Goal: Task Accomplishment & Management: Complete application form

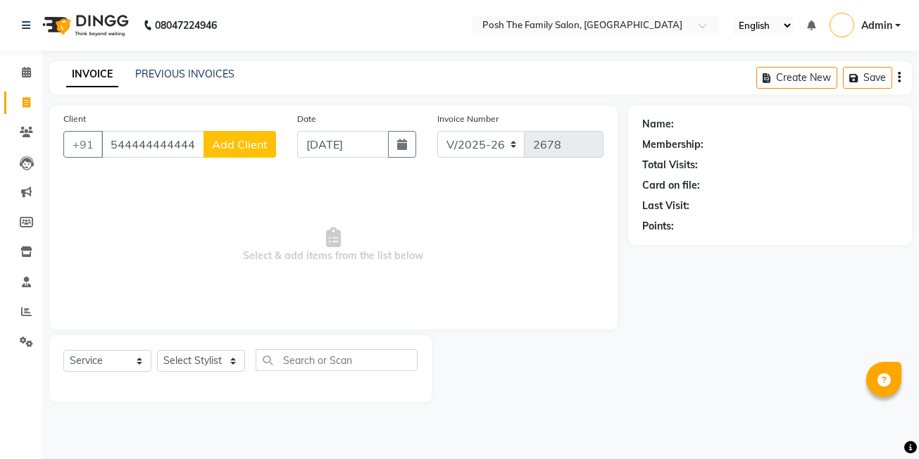
select select "6199"
select select "service"
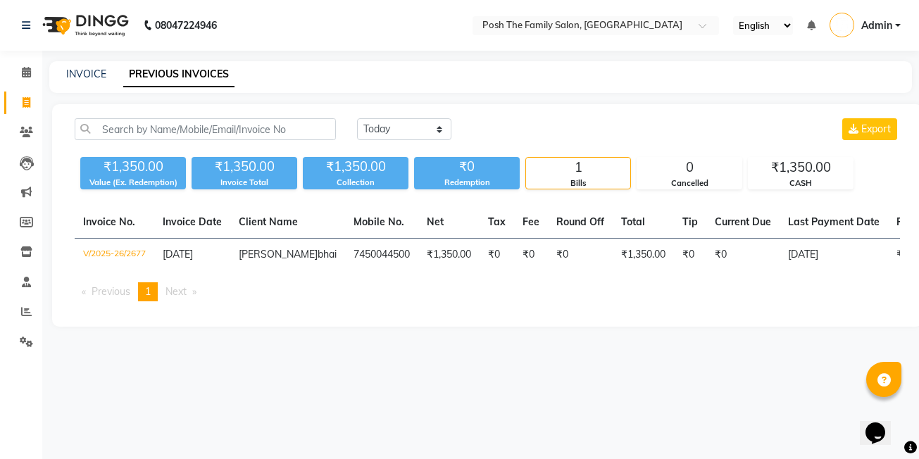
select select "service"
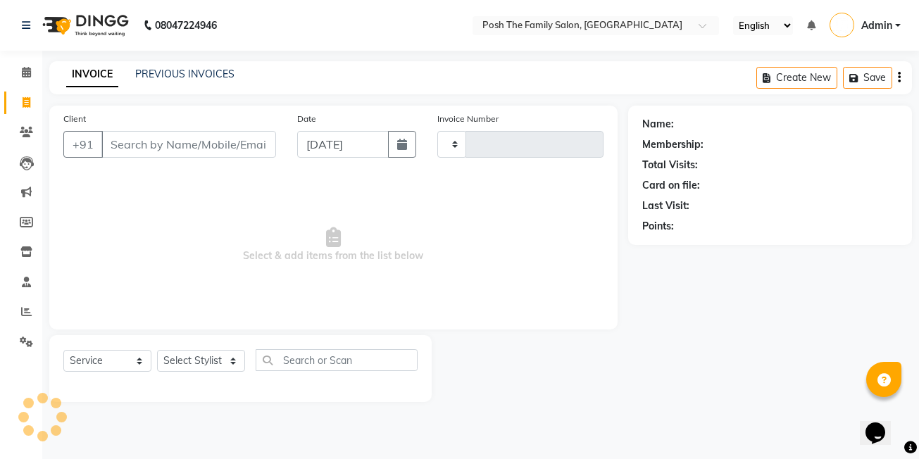
type input "2678"
select select "6199"
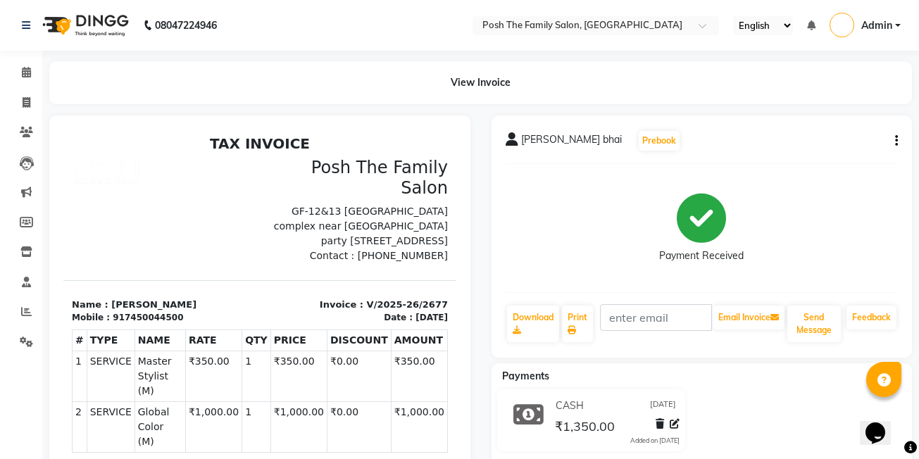
select select "service"
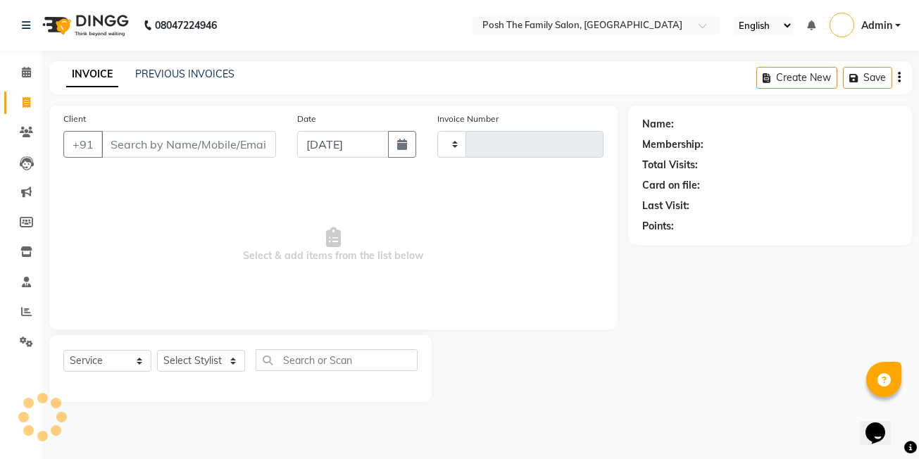
type input "2678"
select select "6199"
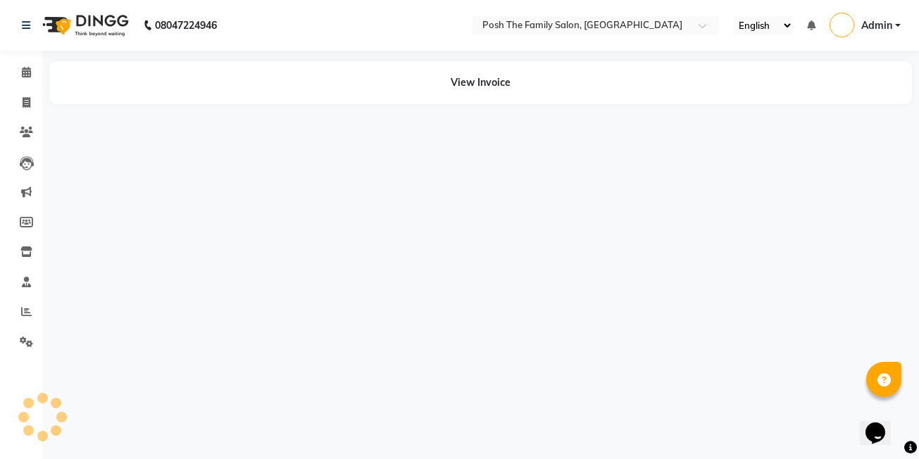
select select "service"
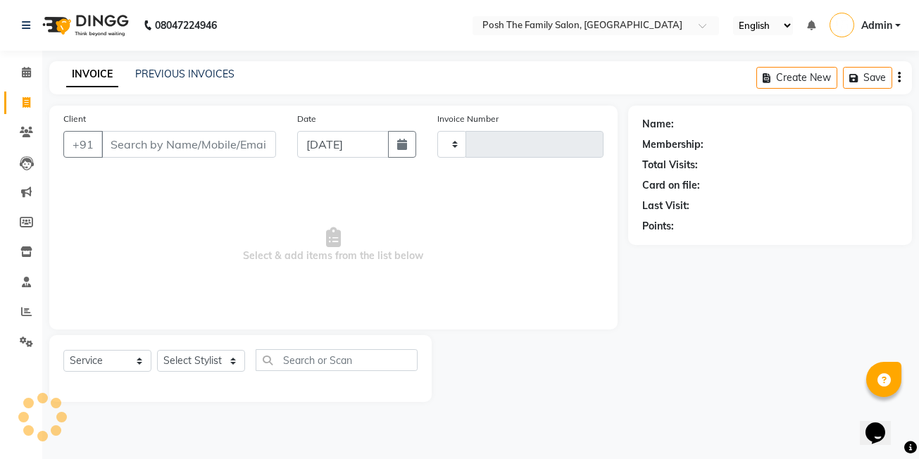
select select "service"
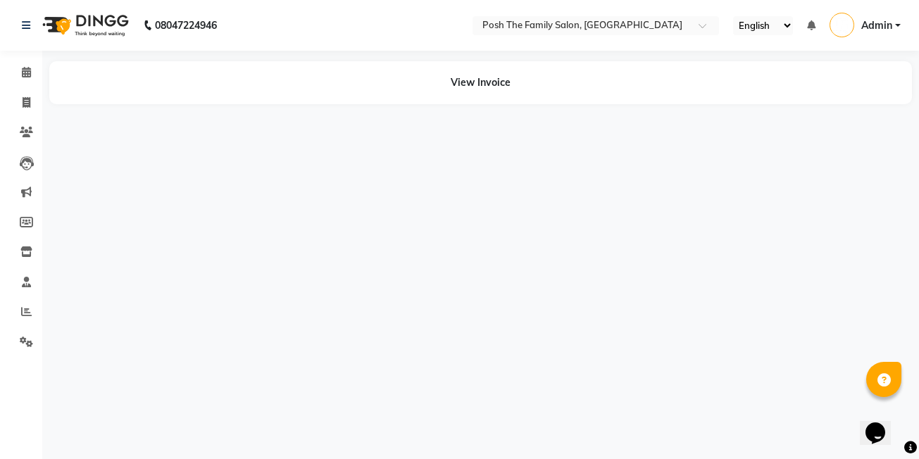
select select "service"
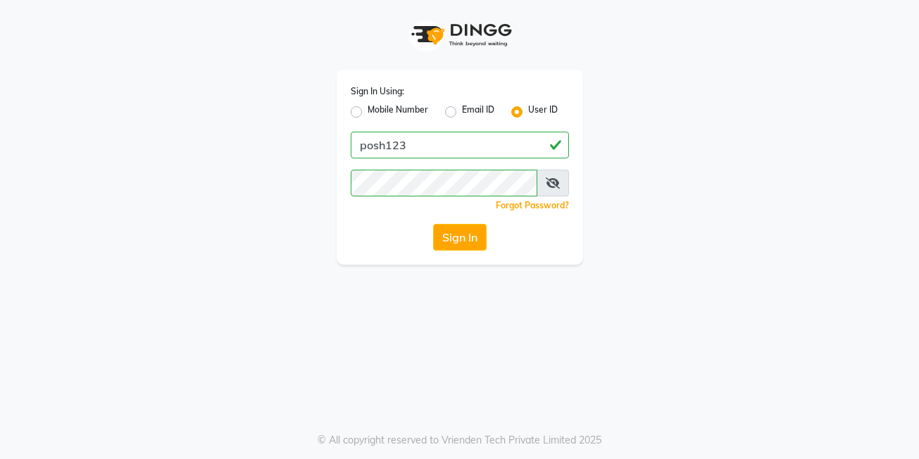
click at [455, 239] on button "Sign In" at bounding box center [460, 237] width 54 height 27
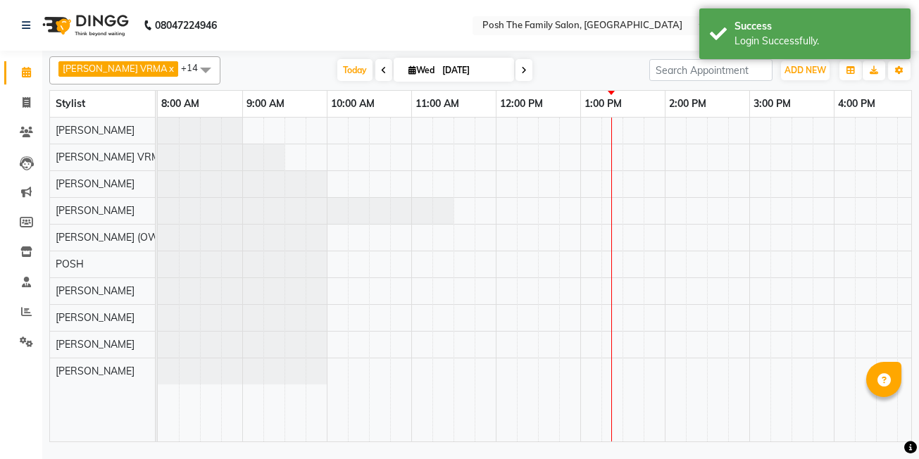
select select "en"
click at [23, 110] on span at bounding box center [26, 103] width 25 height 16
select select "service"
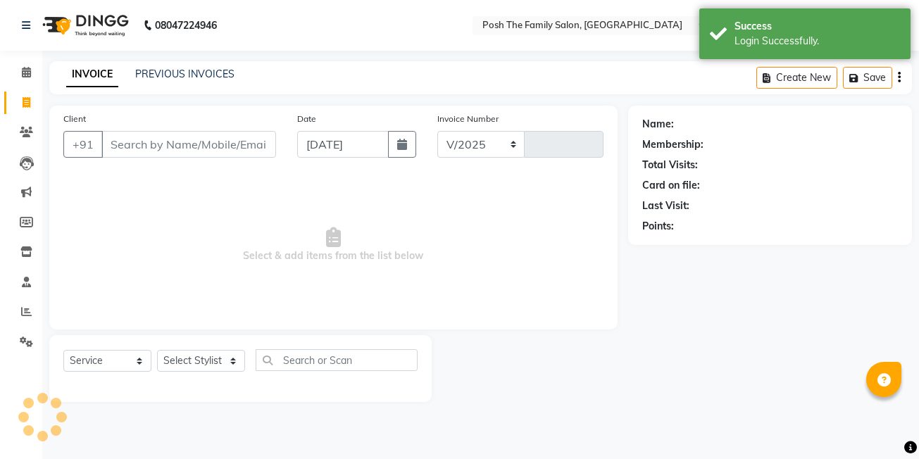
select select "6199"
type input "2678"
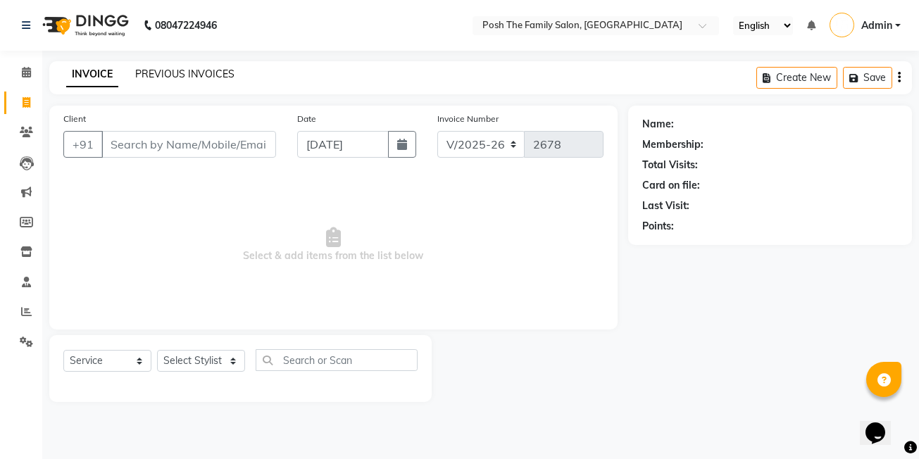
click at [179, 70] on link "PREVIOUS INVOICES" at bounding box center [184, 74] width 99 height 13
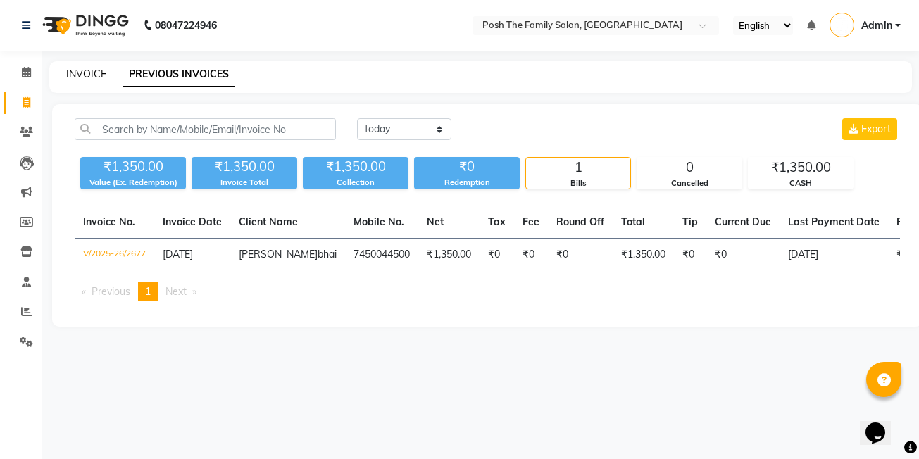
click at [80, 74] on link "INVOICE" at bounding box center [86, 74] width 40 height 13
select select "service"
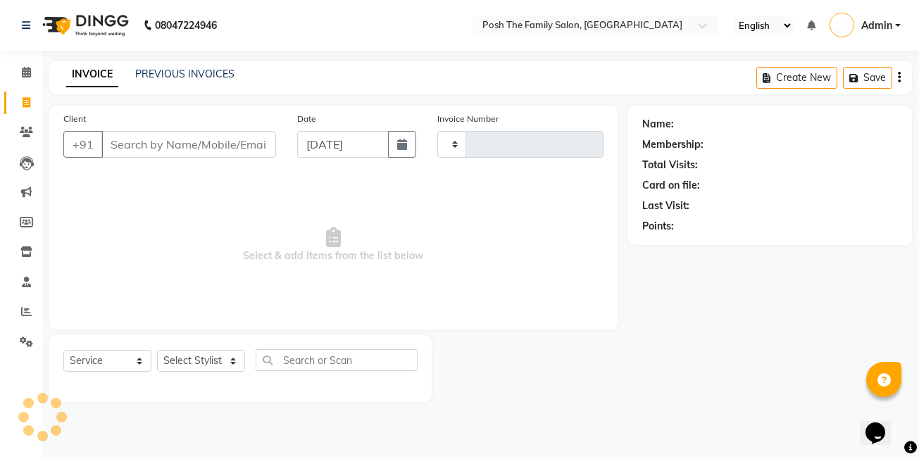
type input "2678"
select select "6199"
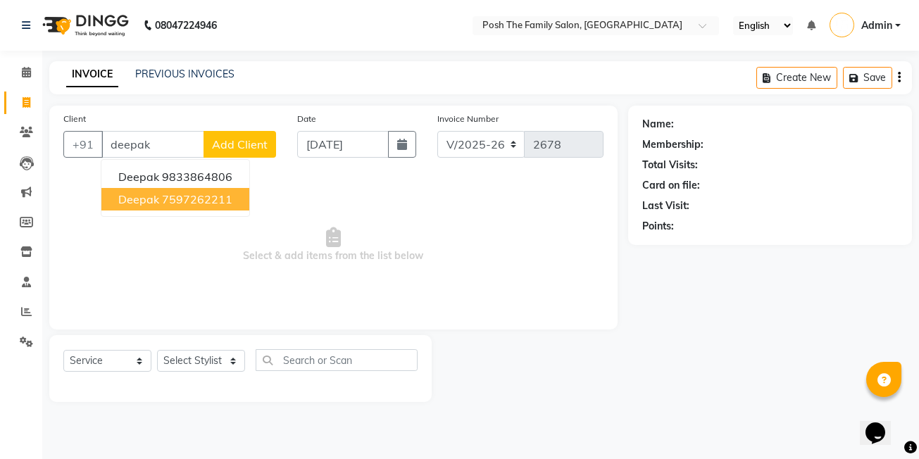
drag, startPoint x: 180, startPoint y: 195, endPoint x: 177, endPoint y: 293, distance: 97.9
click at [180, 195] on ngb-highlight "7597262211" at bounding box center [197, 199] width 70 height 14
type input "7597262211"
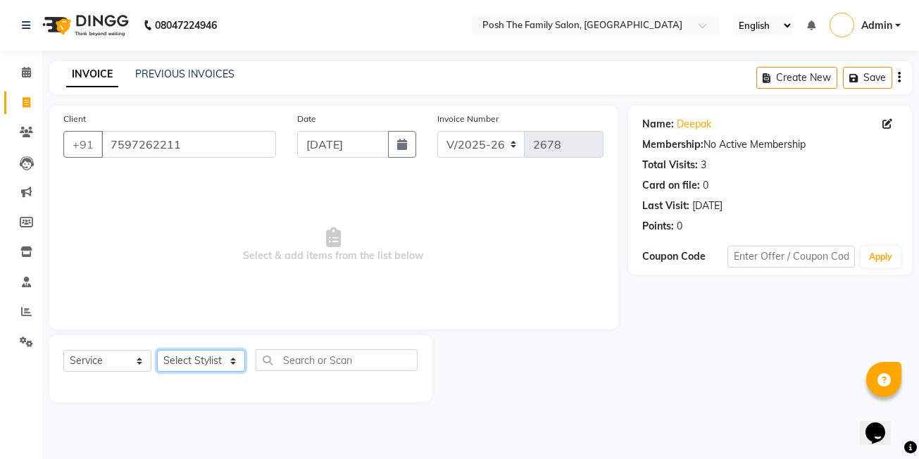
click at [191, 365] on select "Select Stylist [PERSON_NAME] [PERSON_NAME] [PERSON_NAME] VRMA [PERSON_NAME] [PE…" at bounding box center [201, 361] width 88 height 22
select select "53726"
click at [157, 350] on select "Select Stylist [PERSON_NAME] [PERSON_NAME] [PERSON_NAME] VRMA [PERSON_NAME] [PE…" at bounding box center [201, 361] width 88 height 22
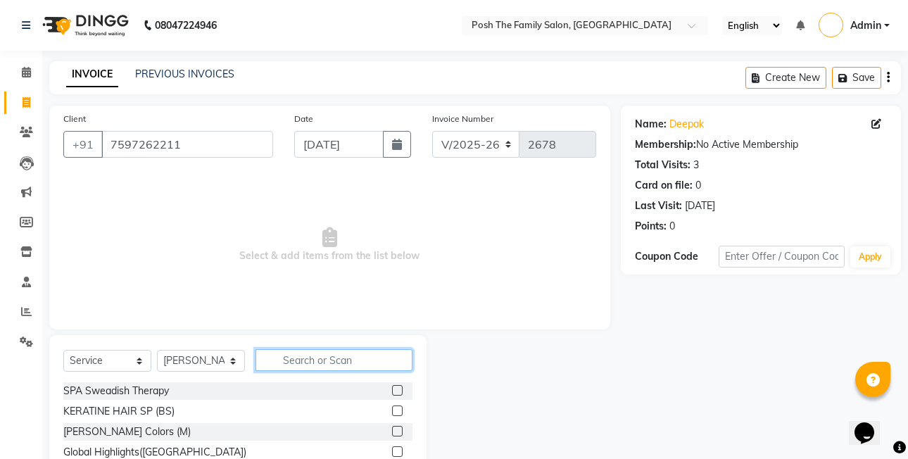
click at [308, 351] on input "text" at bounding box center [334, 360] width 157 height 22
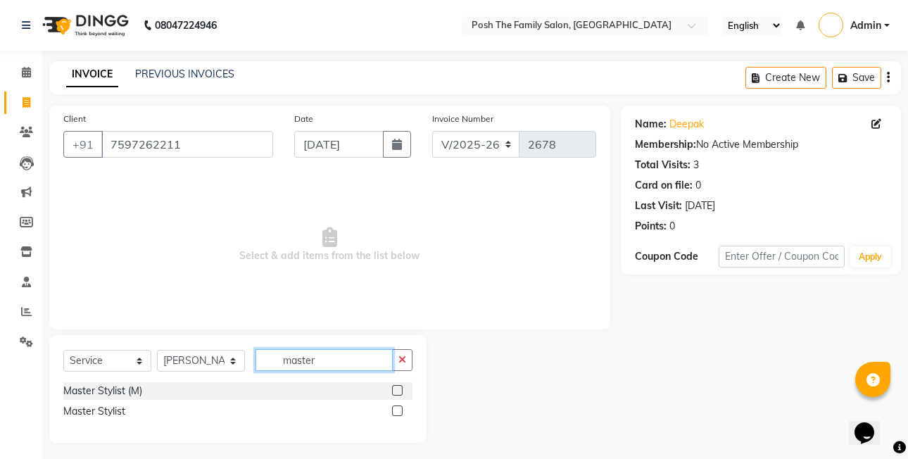
type input "master"
click at [399, 389] on label at bounding box center [397, 390] width 11 height 11
click at [399, 389] on input "checkbox" at bounding box center [396, 390] width 9 height 9
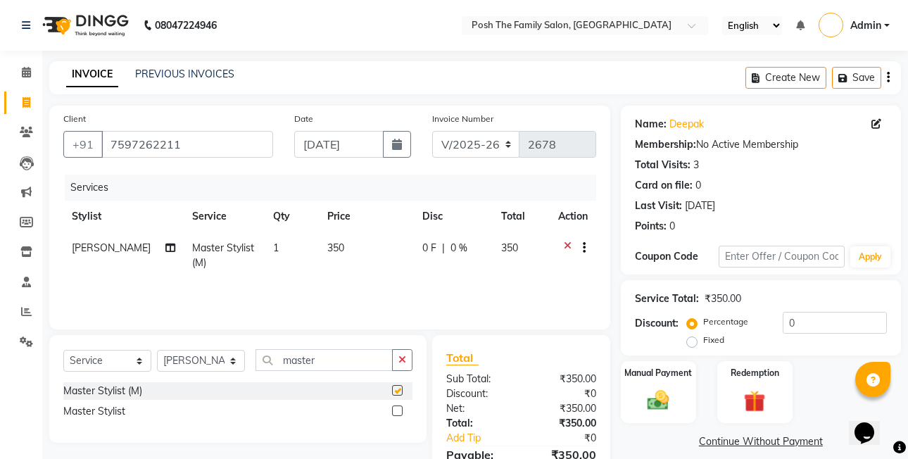
checkbox input "false"
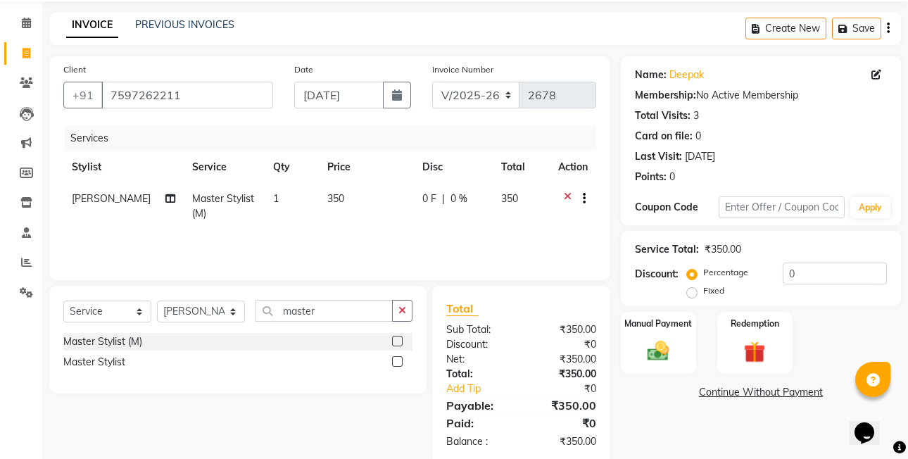
scroll to position [75, 0]
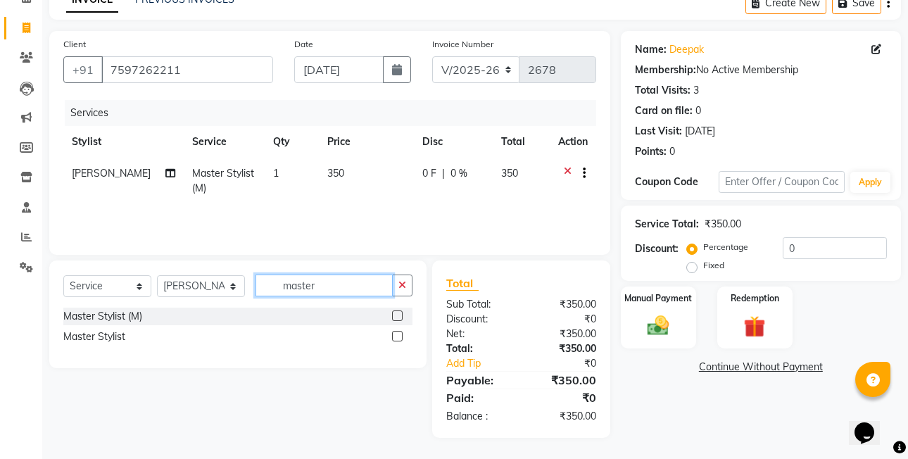
click at [350, 288] on input "master" at bounding box center [324, 286] width 137 height 22
type input "m"
type input "shave"
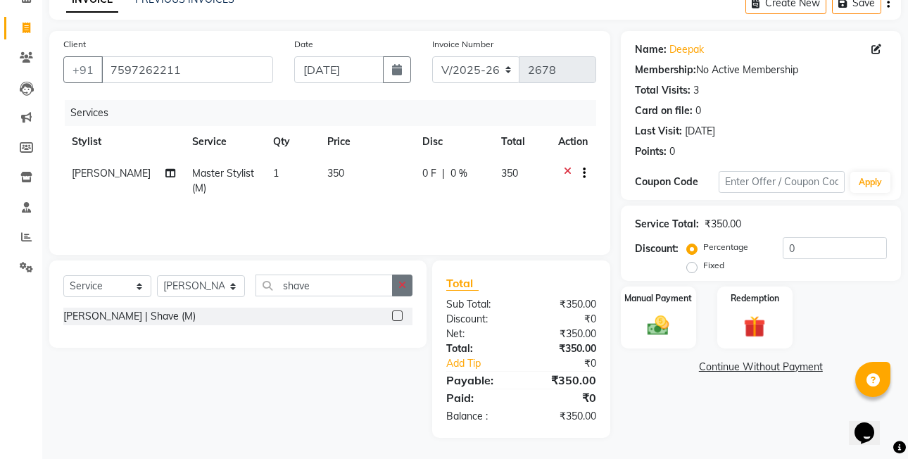
click at [397, 317] on label at bounding box center [397, 315] width 11 height 11
click at [397, 317] on input "checkbox" at bounding box center [396, 316] width 9 height 9
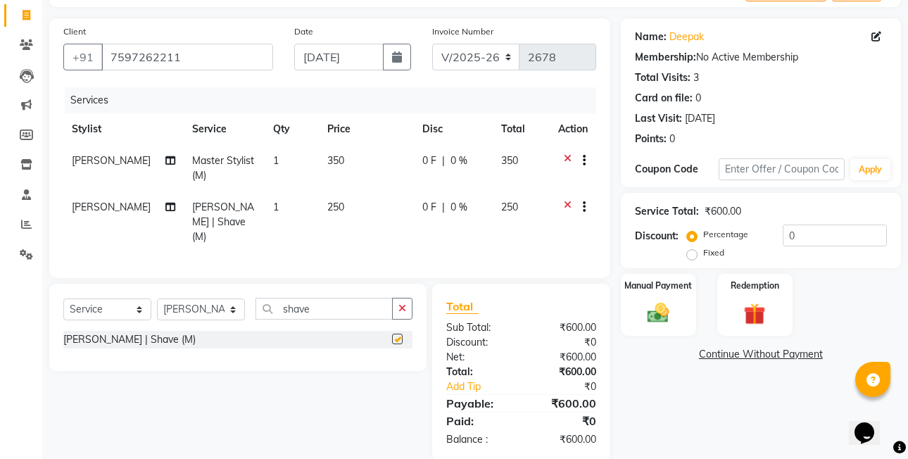
scroll to position [106, 0]
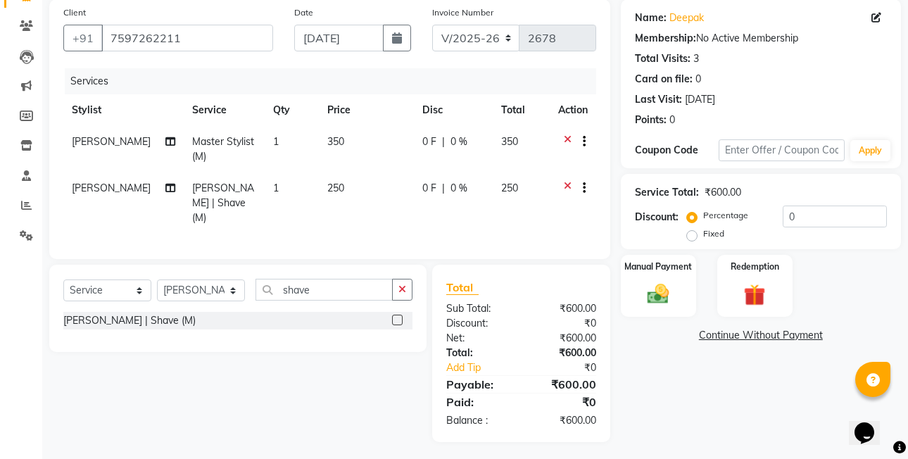
checkbox input "false"
click at [703, 240] on label "Fixed" at bounding box center [713, 233] width 21 height 13
click at [691, 239] on input "Fixed" at bounding box center [695, 234] width 10 height 10
radio input "true"
click at [686, 279] on div "Manual Payment" at bounding box center [659, 285] width 78 height 65
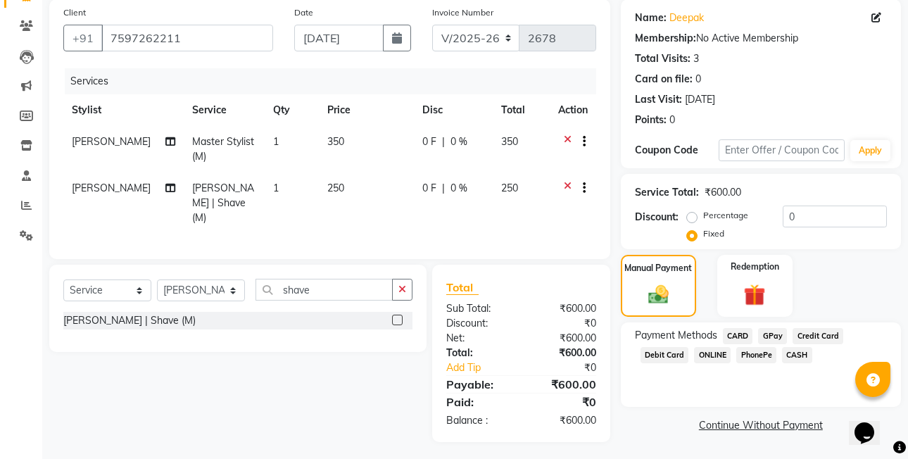
click at [794, 351] on span "CASH" at bounding box center [797, 355] width 30 height 16
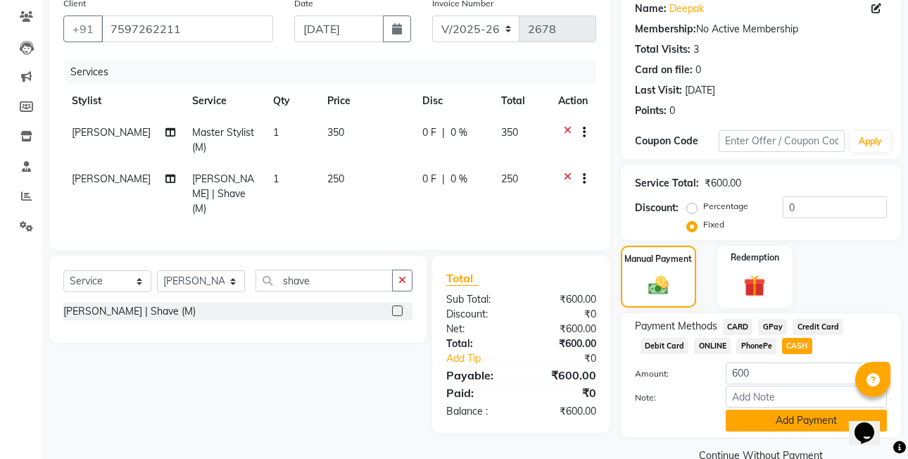
scroll to position [144, 0]
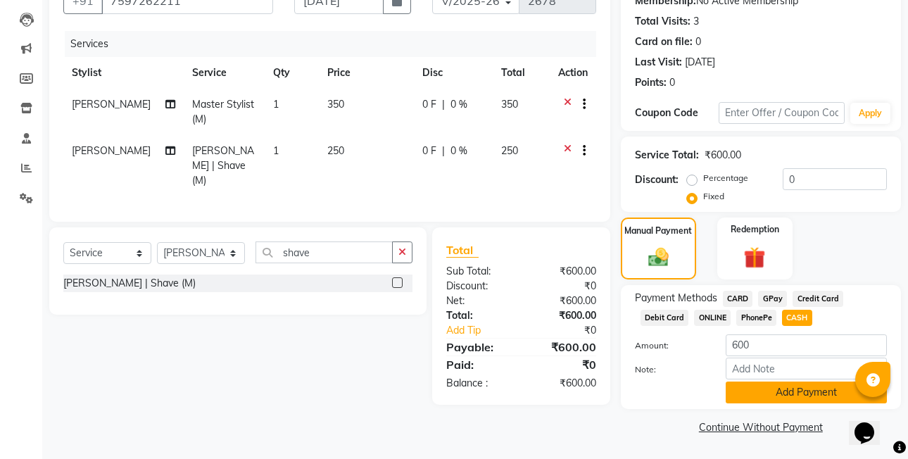
click at [811, 398] on button "Add Payment" at bounding box center [806, 393] width 161 height 22
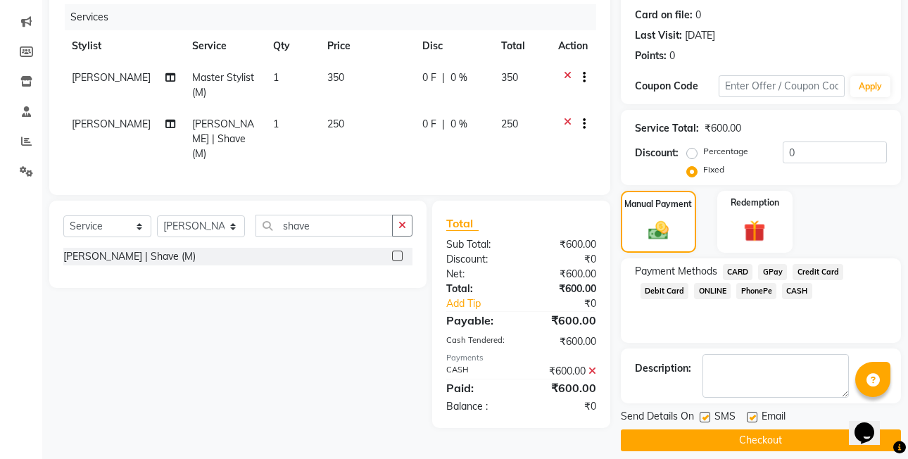
scroll to position [184, 0]
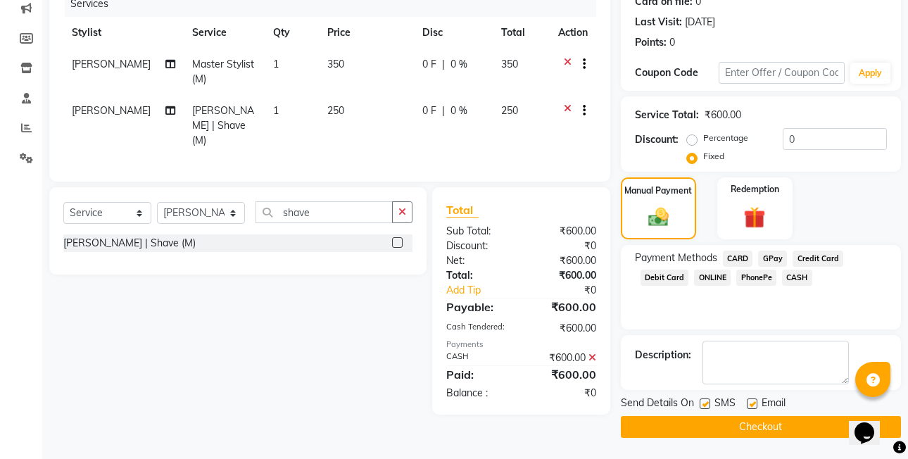
click at [809, 429] on button "Checkout" at bounding box center [761, 427] width 280 height 22
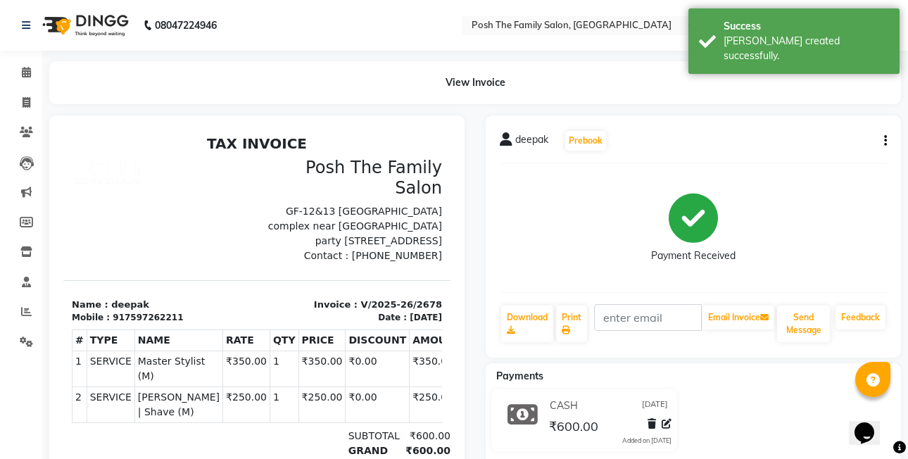
click at [881, 138] on button "button" at bounding box center [883, 141] width 8 height 15
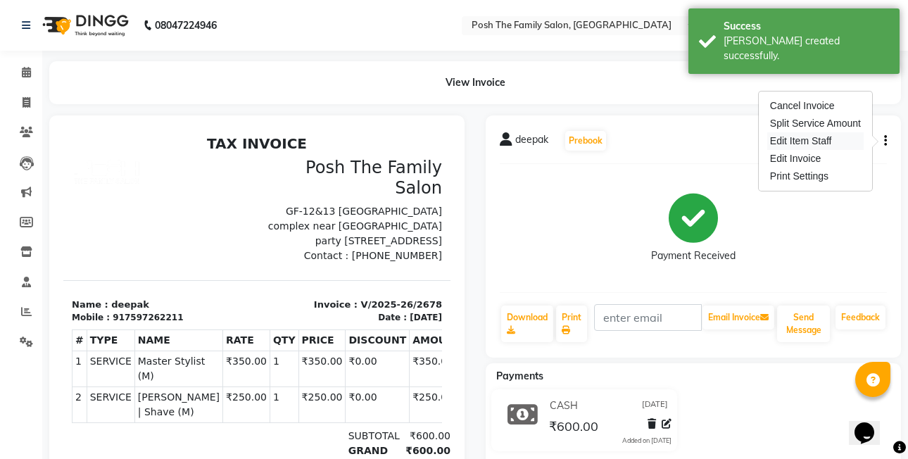
click at [812, 135] on div "Edit Item Staff" at bounding box center [815, 141] width 96 height 18
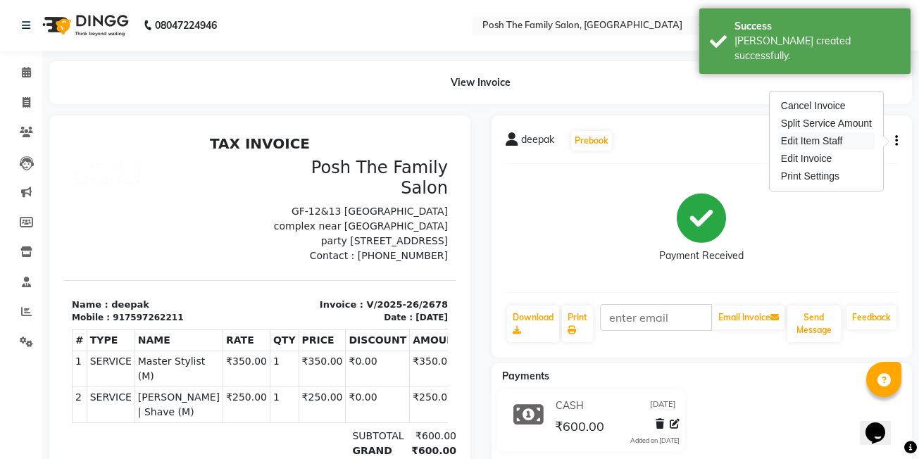
select select "53726"
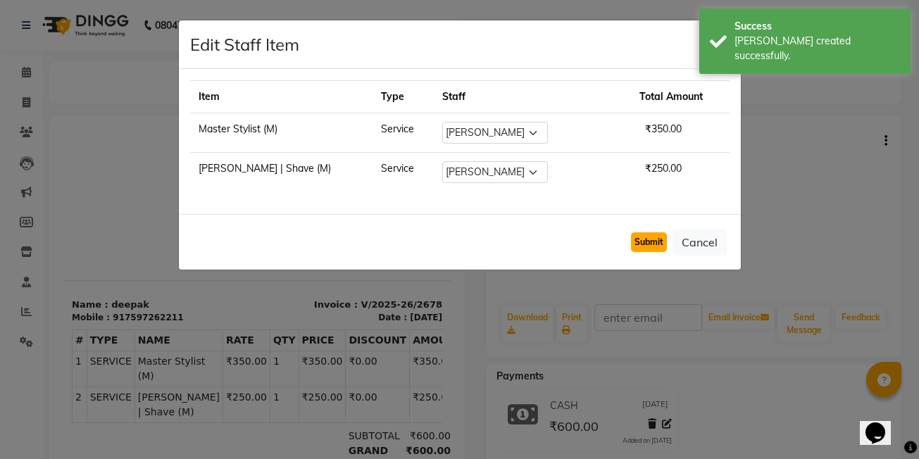
click at [660, 234] on button "Submit" at bounding box center [649, 242] width 36 height 20
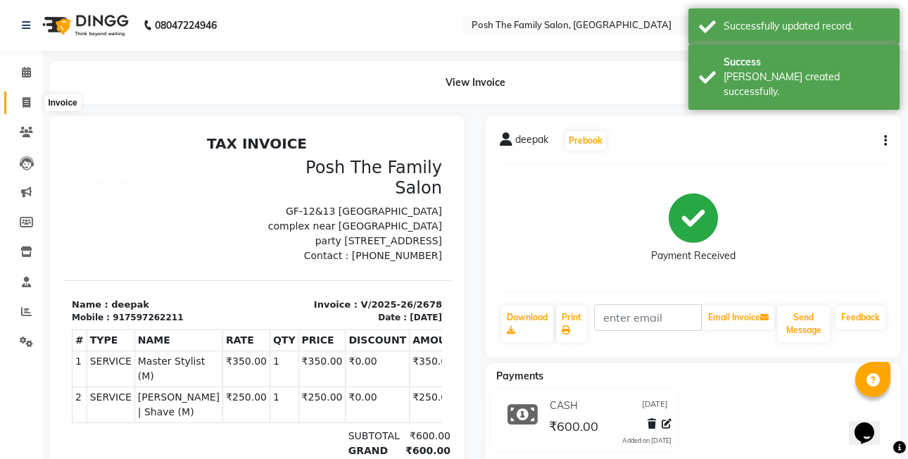
click at [23, 101] on icon at bounding box center [27, 102] width 8 height 11
select select "service"
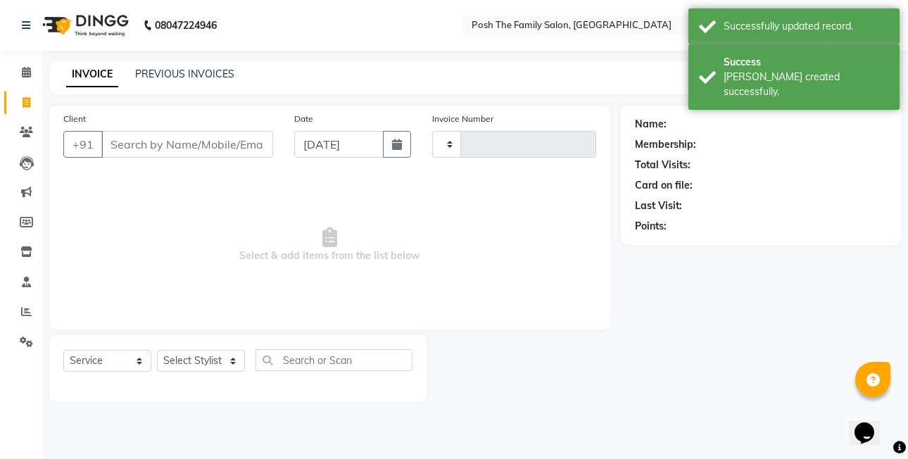
type input "2679"
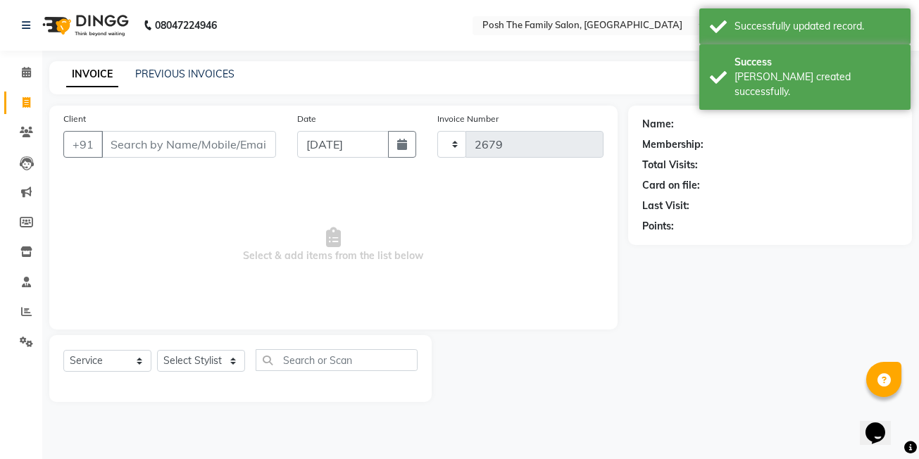
select select "6199"
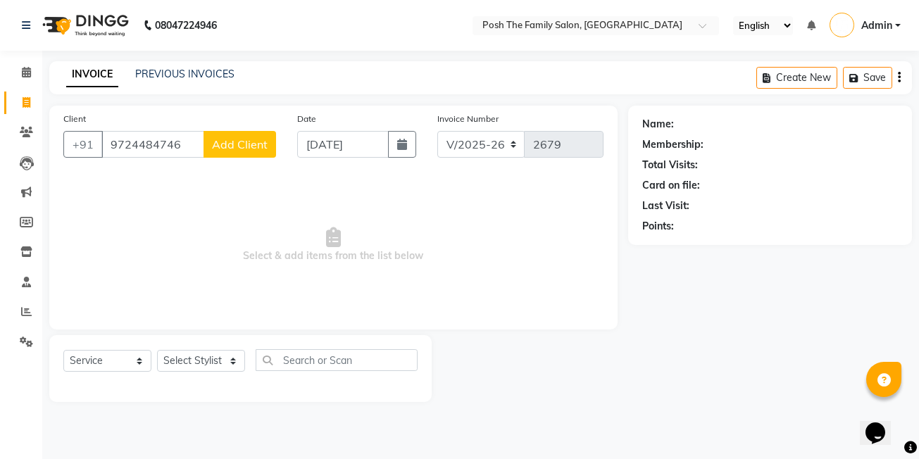
type input "9724484746"
click at [268, 151] on button "Add Client" at bounding box center [239, 144] width 73 height 27
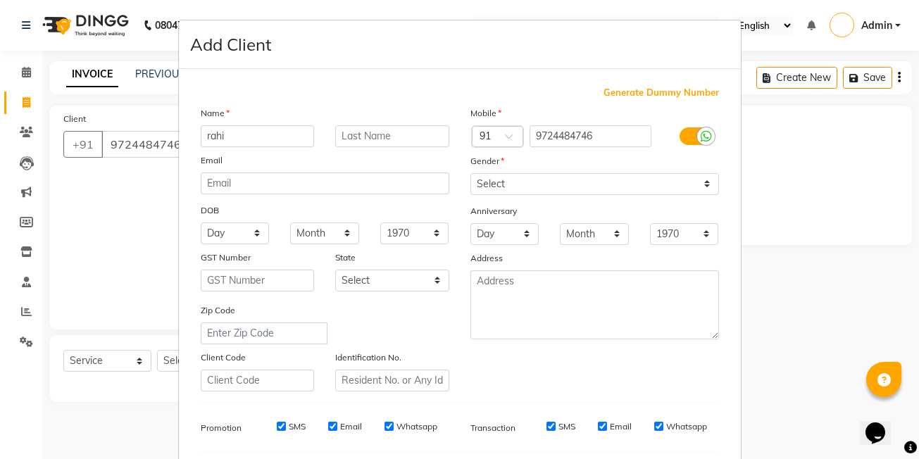
type input "rahi"
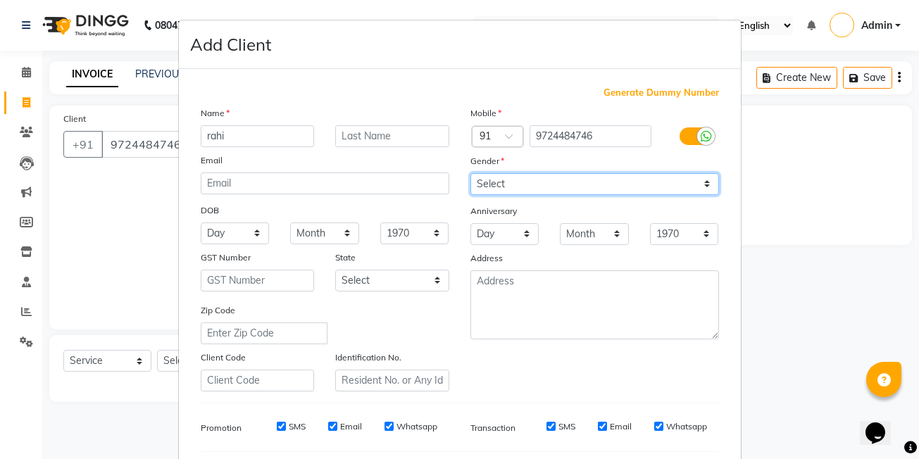
click at [521, 182] on select "Select [DEMOGRAPHIC_DATA] [DEMOGRAPHIC_DATA] Other Prefer Not To Say" at bounding box center [594, 184] width 249 height 22
select select "[DEMOGRAPHIC_DATA]"
click at [470, 173] on select "Select [DEMOGRAPHIC_DATA] [DEMOGRAPHIC_DATA] Other Prefer Not To Say" at bounding box center [594, 184] width 249 height 22
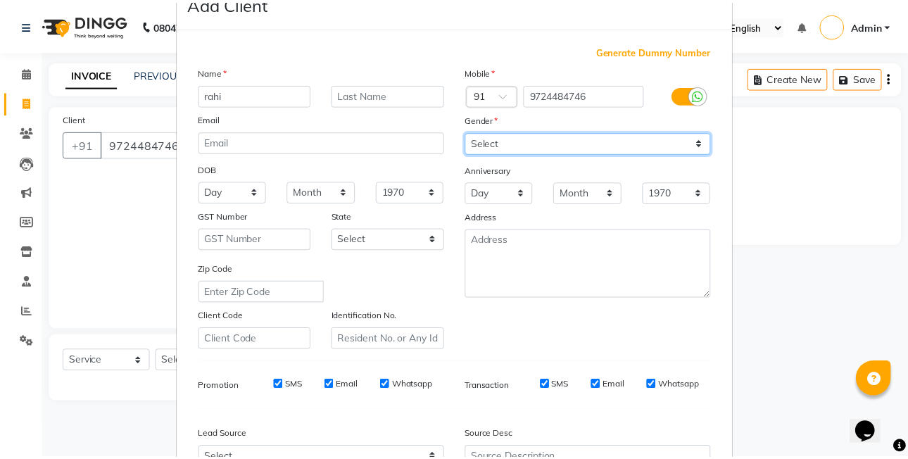
scroll to position [191, 0]
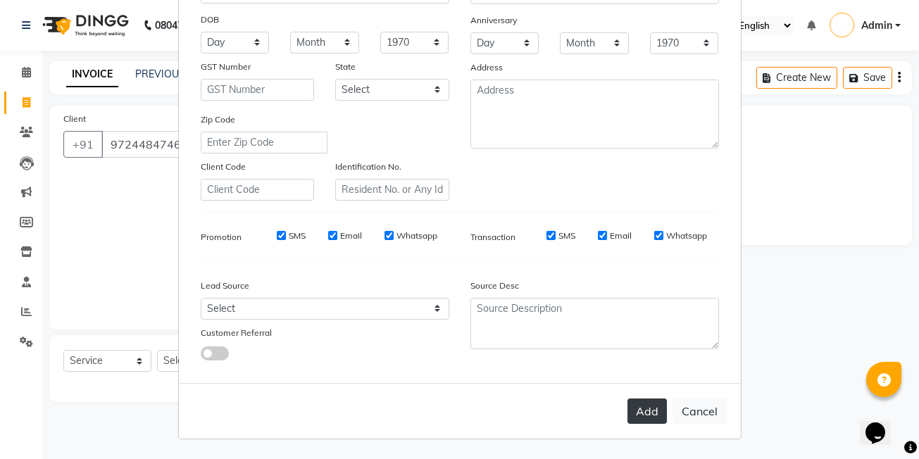
click at [650, 418] on button "Add" at bounding box center [646, 410] width 39 height 25
select select
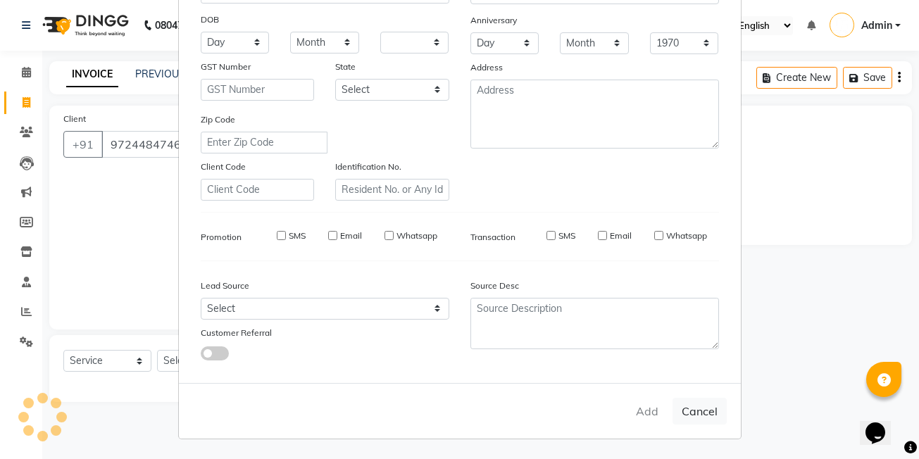
select select
checkbox input "false"
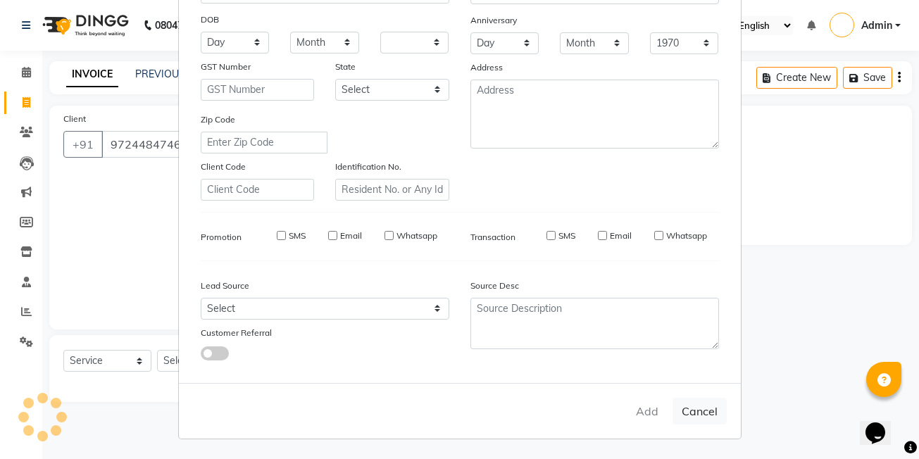
checkbox input "false"
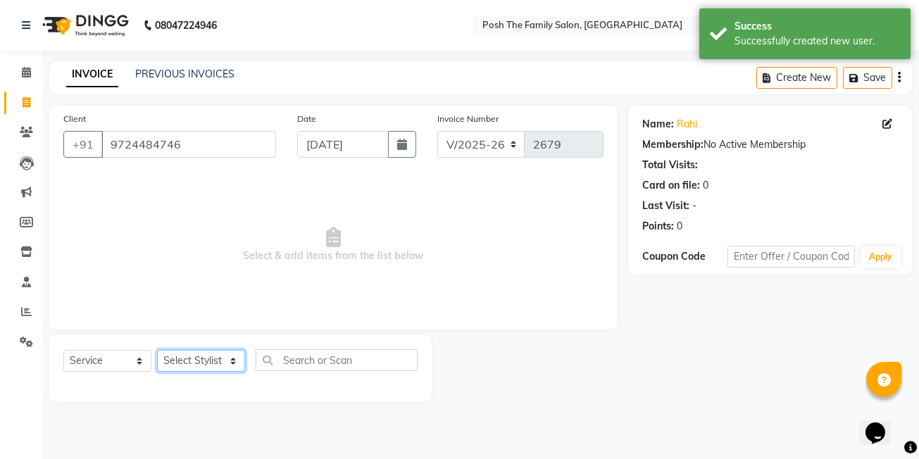
click at [225, 363] on select "Select Stylist [PERSON_NAME] [PERSON_NAME] [PERSON_NAME] VRMA [PERSON_NAME] [PE…" at bounding box center [201, 361] width 88 height 22
click at [216, 360] on select "Select Stylist [PERSON_NAME] [PERSON_NAME] [PERSON_NAME] VRMA [PERSON_NAME] [PE…" at bounding box center [201, 361] width 88 height 22
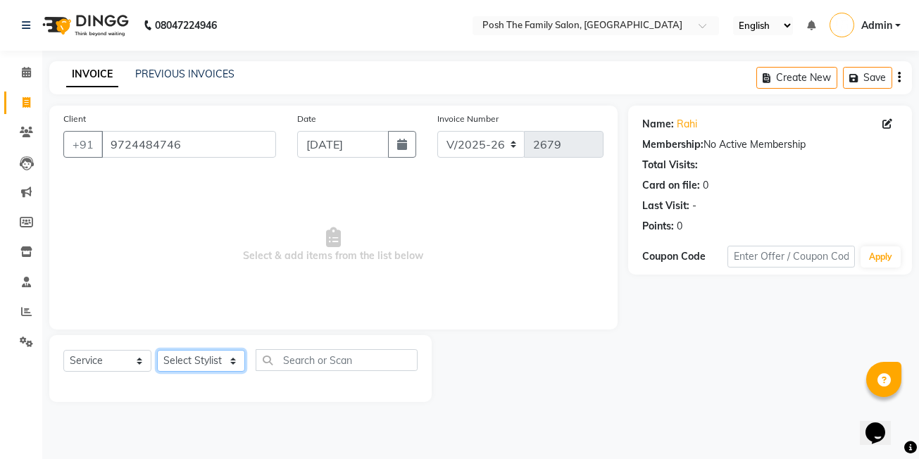
select select "53733"
click at [157, 350] on select "Select Stylist [PERSON_NAME] [PERSON_NAME] [PERSON_NAME] VRMA [PERSON_NAME] [PE…" at bounding box center [201, 361] width 88 height 22
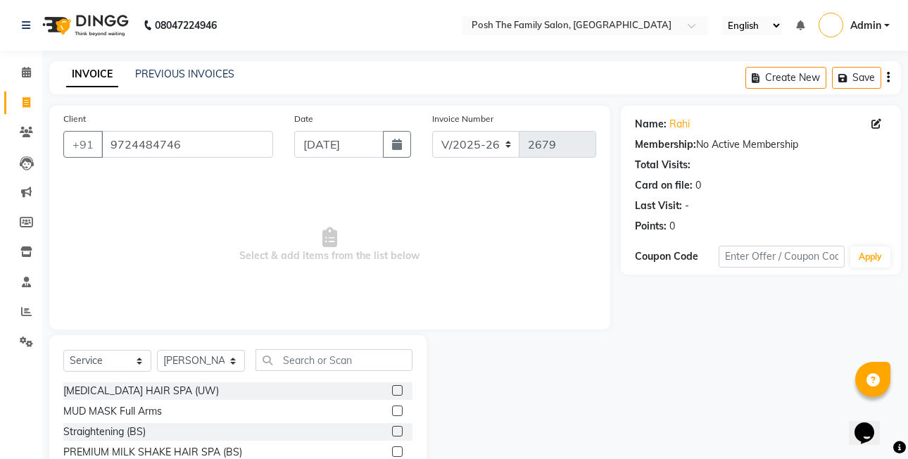
click at [317, 343] on div "Select Service Product Membership Package Voucher Prepaid Gift Card Select Styl…" at bounding box center [237, 439] width 377 height 208
click at [304, 357] on input "text" at bounding box center [334, 360] width 157 height 22
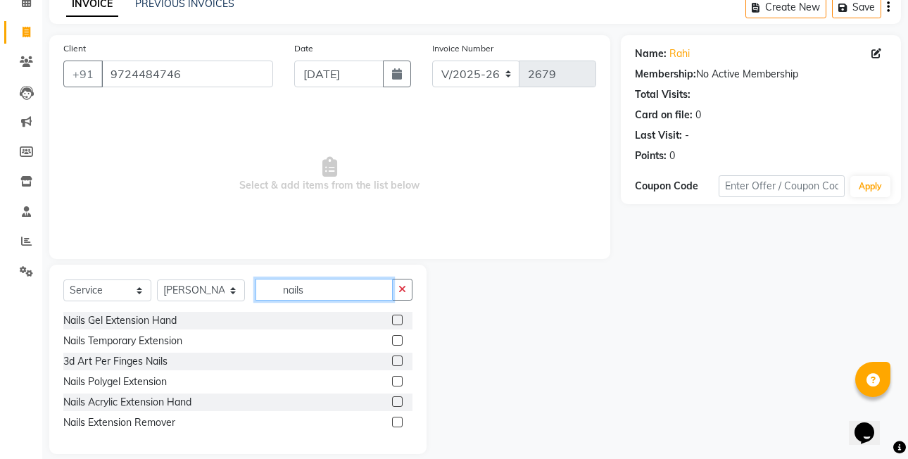
scroll to position [87, 0]
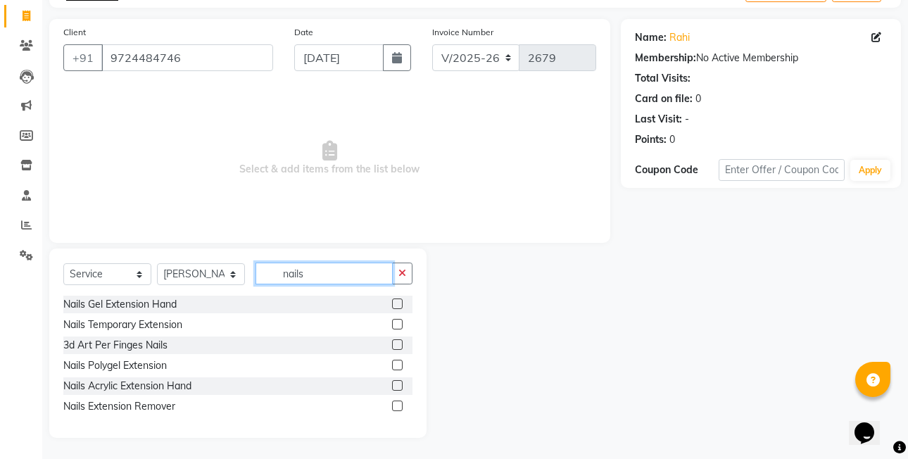
type input "nails"
click at [397, 406] on label at bounding box center [397, 406] width 11 height 11
click at [397, 406] on input "checkbox" at bounding box center [396, 406] width 9 height 9
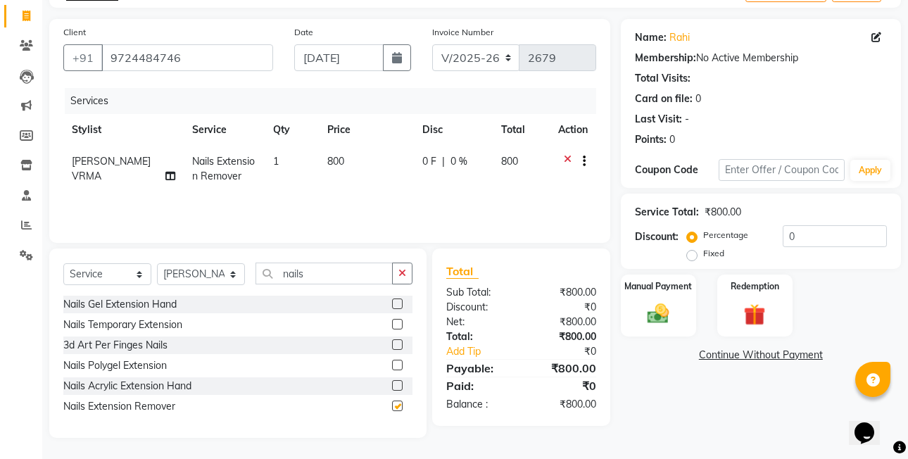
checkbox input "false"
click at [347, 168] on td "800" at bounding box center [366, 169] width 95 height 46
select select "53733"
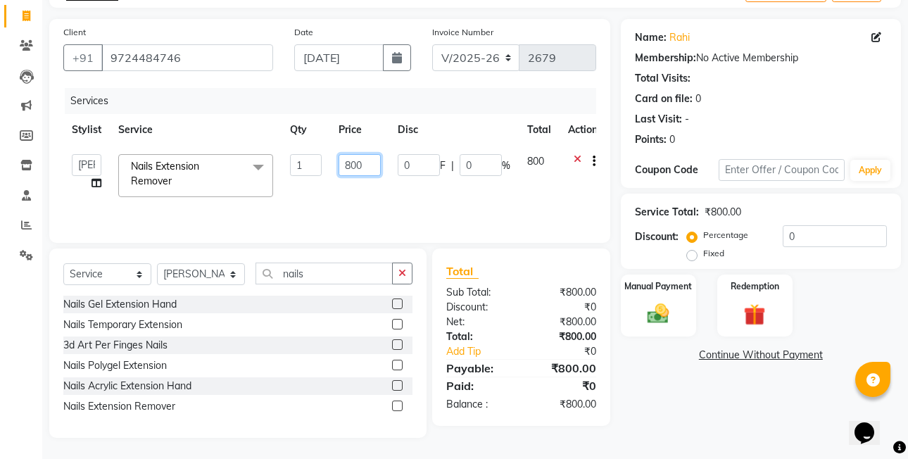
click at [363, 166] on input "800" at bounding box center [360, 165] width 42 height 22
type input "8"
type input "500"
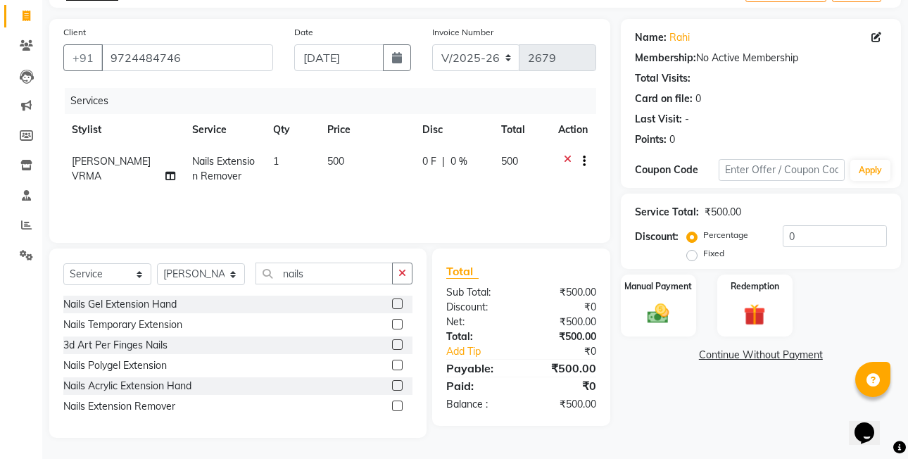
click at [422, 138] on th "Disc" at bounding box center [453, 130] width 78 height 32
click at [703, 256] on label "Fixed" at bounding box center [713, 253] width 21 height 13
click at [692, 256] on input "Fixed" at bounding box center [695, 254] width 10 height 10
radio input "true"
click at [677, 303] on div "Manual Payment" at bounding box center [659, 305] width 78 height 65
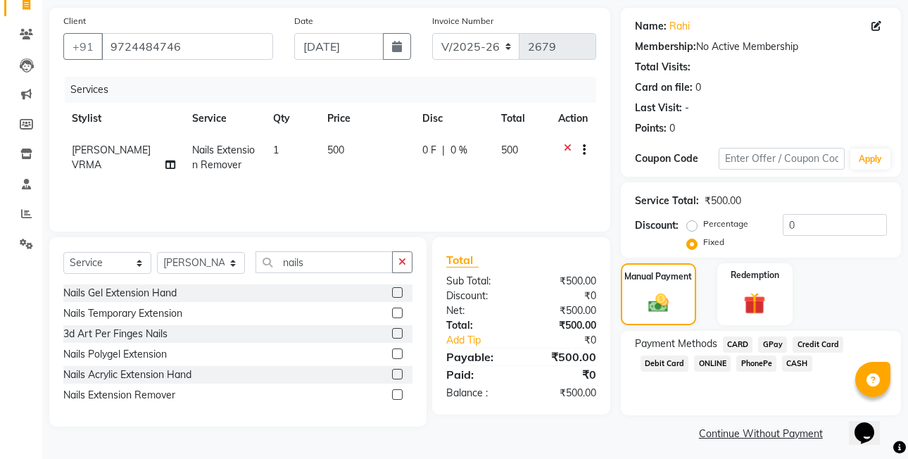
scroll to position [104, 0]
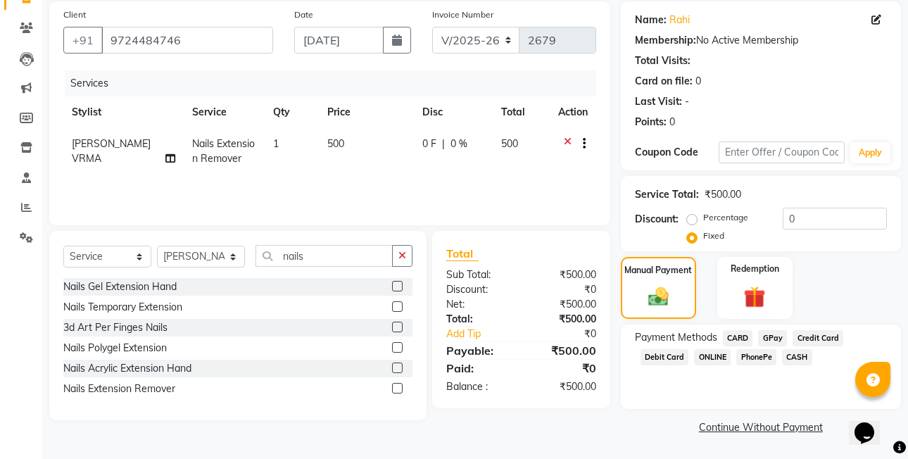
click at [796, 356] on span "CASH" at bounding box center [797, 357] width 30 height 16
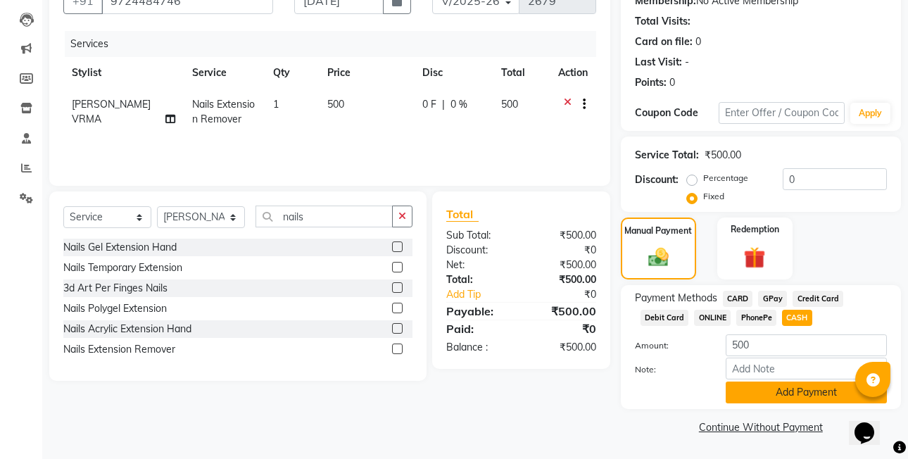
click at [800, 396] on button "Add Payment" at bounding box center [806, 393] width 161 height 22
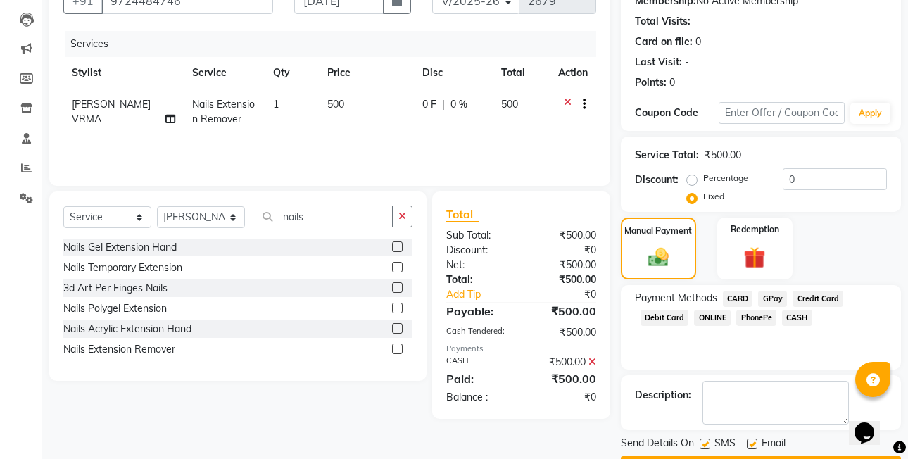
scroll to position [184, 0]
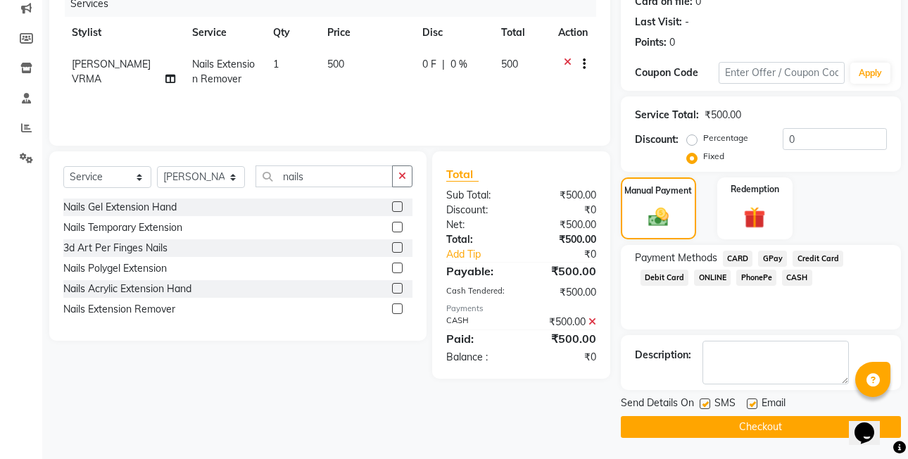
click at [798, 420] on button "Checkout" at bounding box center [761, 427] width 280 height 22
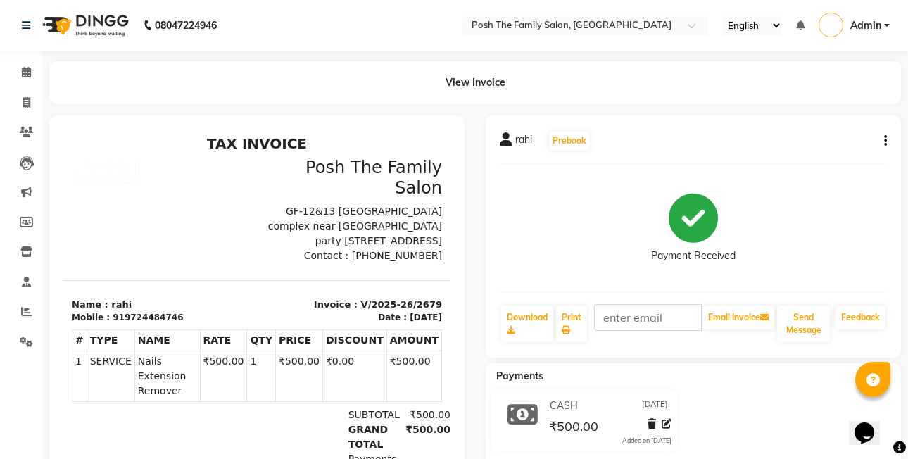
click at [888, 141] on div "rahi Prebook Payment Received Download Print Email Invoice Send Message Feedback" at bounding box center [693, 236] width 415 height 242
click at [881, 134] on button "button" at bounding box center [883, 141] width 8 height 15
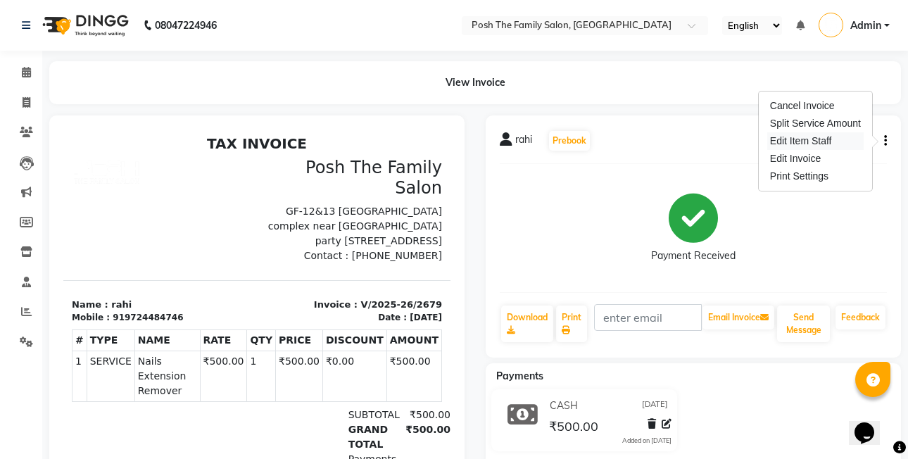
click at [826, 138] on div "Edit Item Staff" at bounding box center [815, 141] width 96 height 18
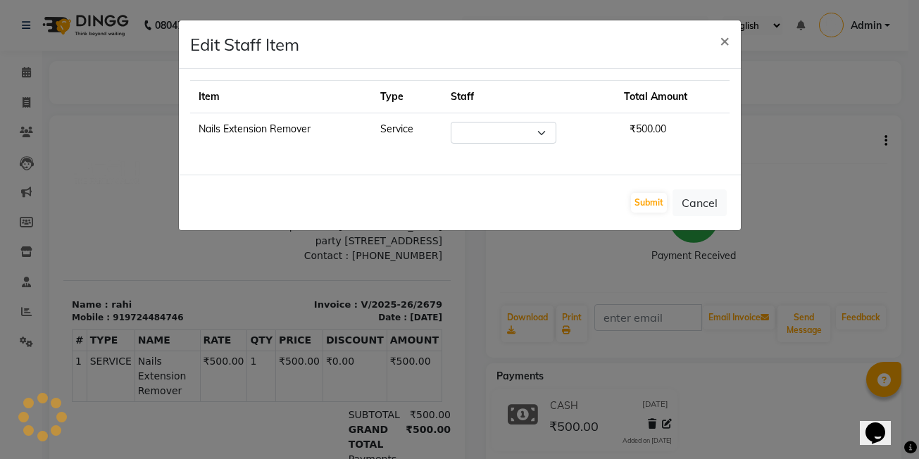
select select "53733"
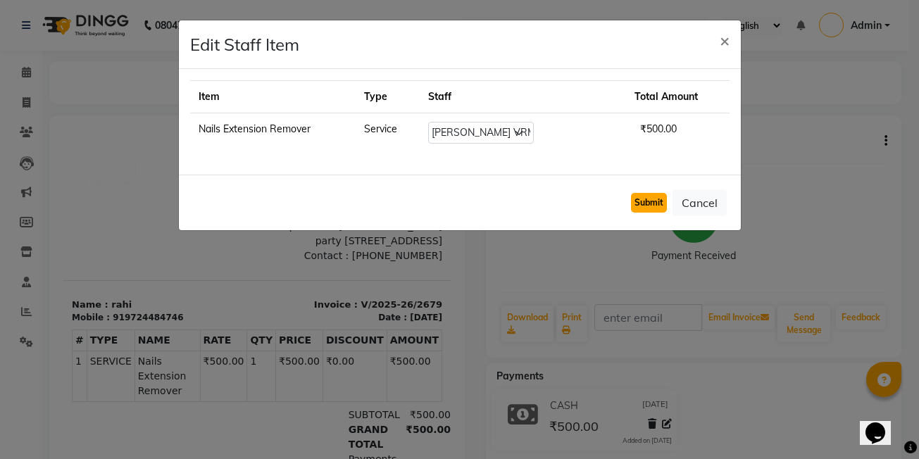
click at [648, 199] on button "Submit" at bounding box center [649, 203] width 36 height 20
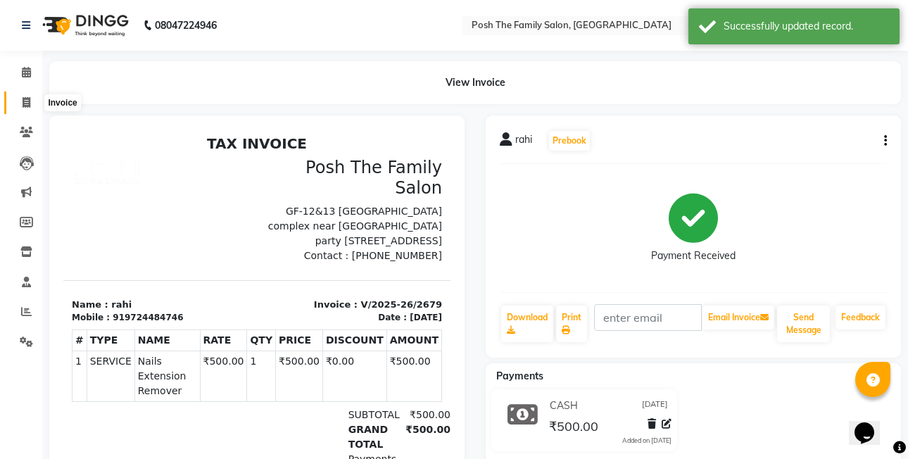
click at [34, 104] on span at bounding box center [26, 103] width 25 height 16
select select "6199"
select select "service"
